Goal: Browse casually

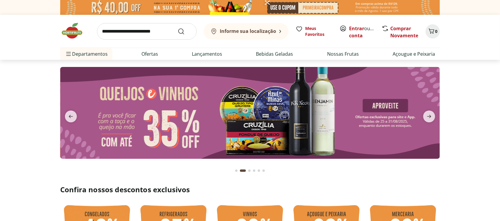
click at [235, 170] on button "Go to page 1 from fs-carousel" at bounding box center [236, 171] width 5 height 14
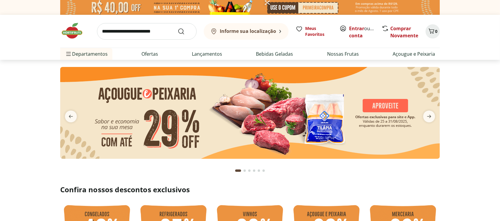
click at [246, 168] on button "Go to page 2 from fs-carousel" at bounding box center [244, 171] width 5 height 14
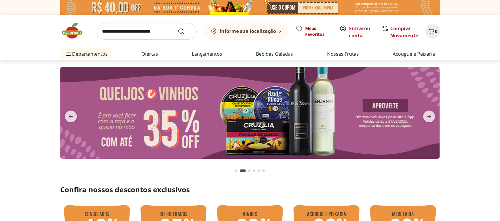
click at [247, 170] on button "Go to page 3 from fs-carousel" at bounding box center [249, 171] width 5 height 14
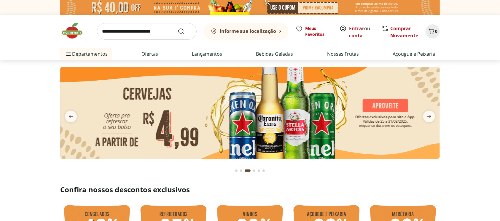
click at [256, 170] on button "Go to page 4 from fs-carousel" at bounding box center [254, 171] width 5 height 14
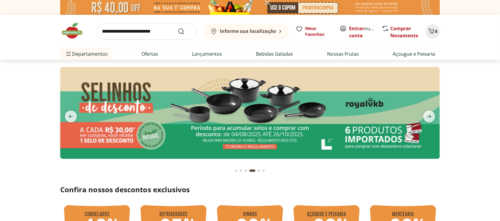
click at [244, 171] on button "Go to page 3 from fs-carousel" at bounding box center [245, 171] width 5 height 14
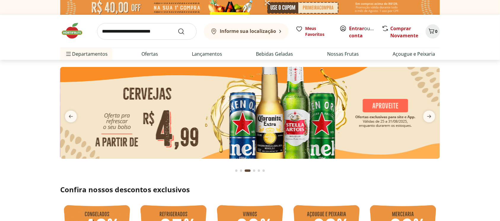
click at [257, 171] on button "Go to page 5 from fs-carousel" at bounding box center [259, 171] width 5 height 14
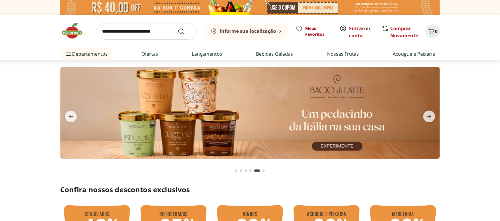
click at [252, 171] on button "Go to page 4 from fs-carousel" at bounding box center [250, 171] width 5 height 14
click at [263, 172] on div "Go to page 6 from fs-carousel" at bounding box center [263, 171] width 2 height 2
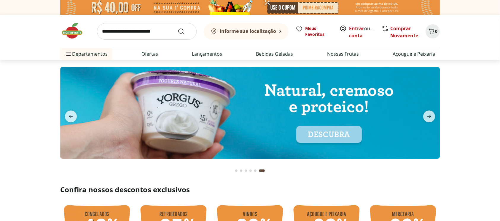
click at [248, 169] on button "Go to page 4 from fs-carousel" at bounding box center [250, 171] width 5 height 14
click at [421, 129] on img at bounding box center [250, 113] width 380 height 92
select select "**********"
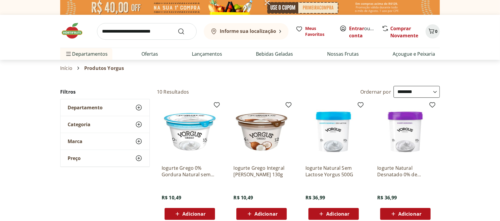
click at [74, 28] on img at bounding box center [75, 31] width 30 height 18
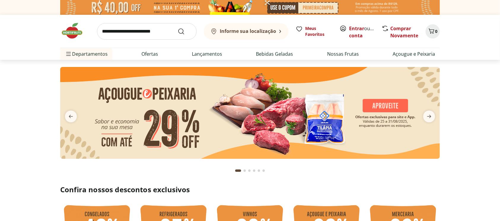
click at [249, 171] on div "Go to page 3 from fs-carousel" at bounding box center [249, 171] width 2 height 2
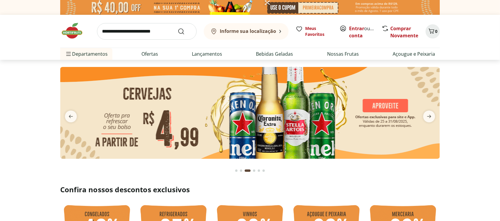
click at [254, 171] on div "Go to page 4 from fs-carousel" at bounding box center [254, 171] width 2 height 2
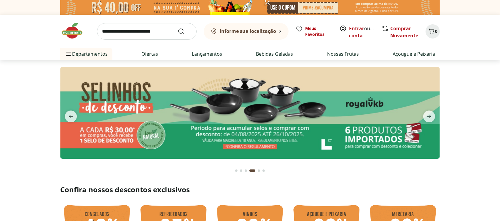
click at [258, 115] on img at bounding box center [250, 113] width 380 height 92
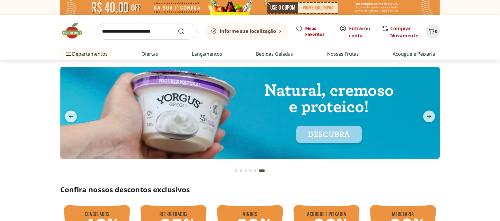
click at [247, 170] on button "Go to page 3 from fs-carousel" at bounding box center [245, 171] width 5 height 14
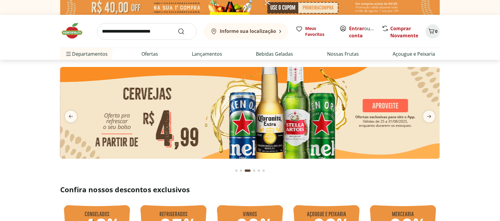
click at [252, 171] on button "Go to page 4 from fs-carousel" at bounding box center [254, 171] width 5 height 14
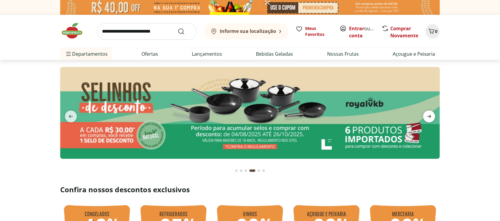
click at [427, 113] on span "next" at bounding box center [429, 117] width 12 height 12
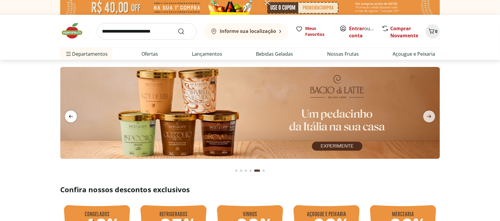
click at [75, 117] on span "previous" at bounding box center [71, 117] width 12 height 12
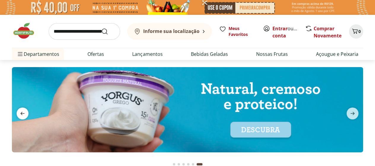
click at [22, 114] on icon "previous" at bounding box center [22, 113] width 7 height 7
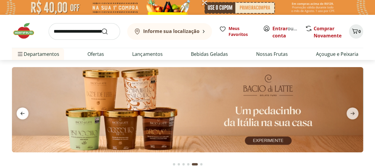
click at [22, 114] on icon "previous" at bounding box center [22, 113] width 7 height 7
